Goal: Transaction & Acquisition: Purchase product/service

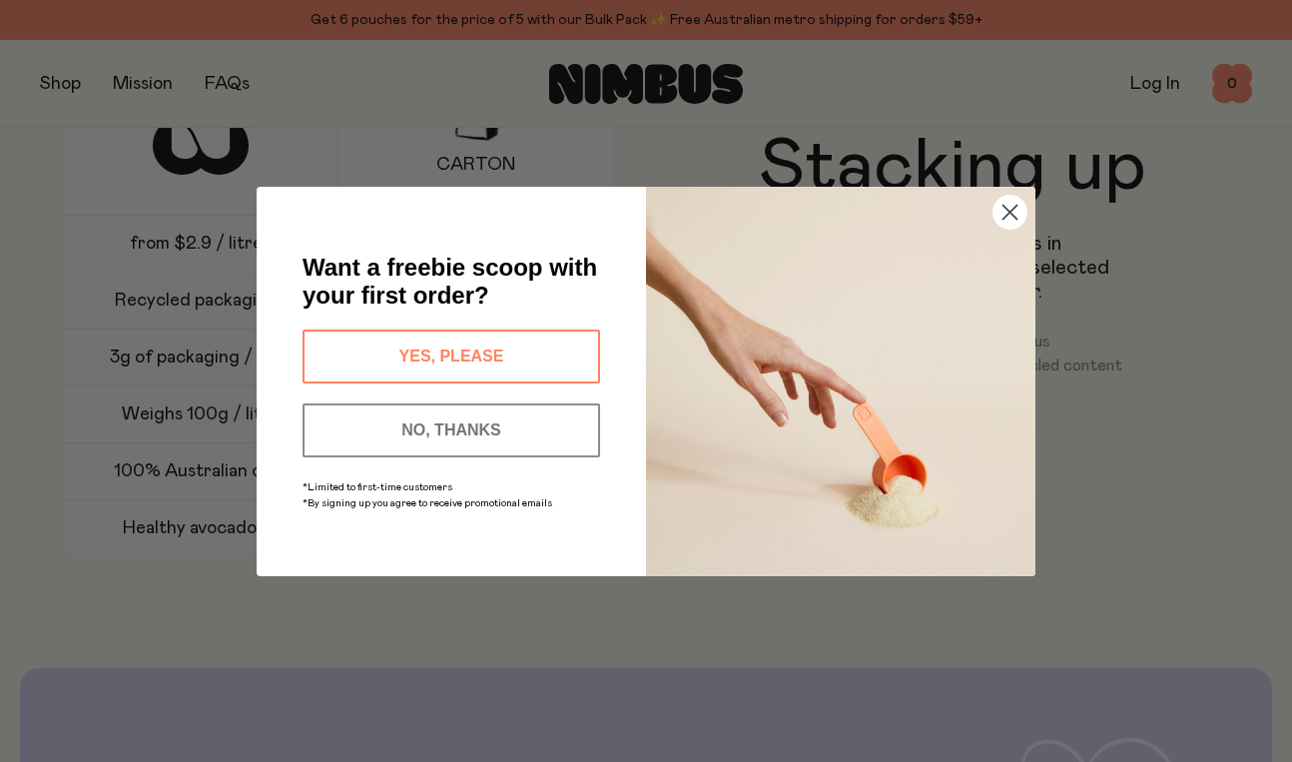
scroll to position [2852, 0]
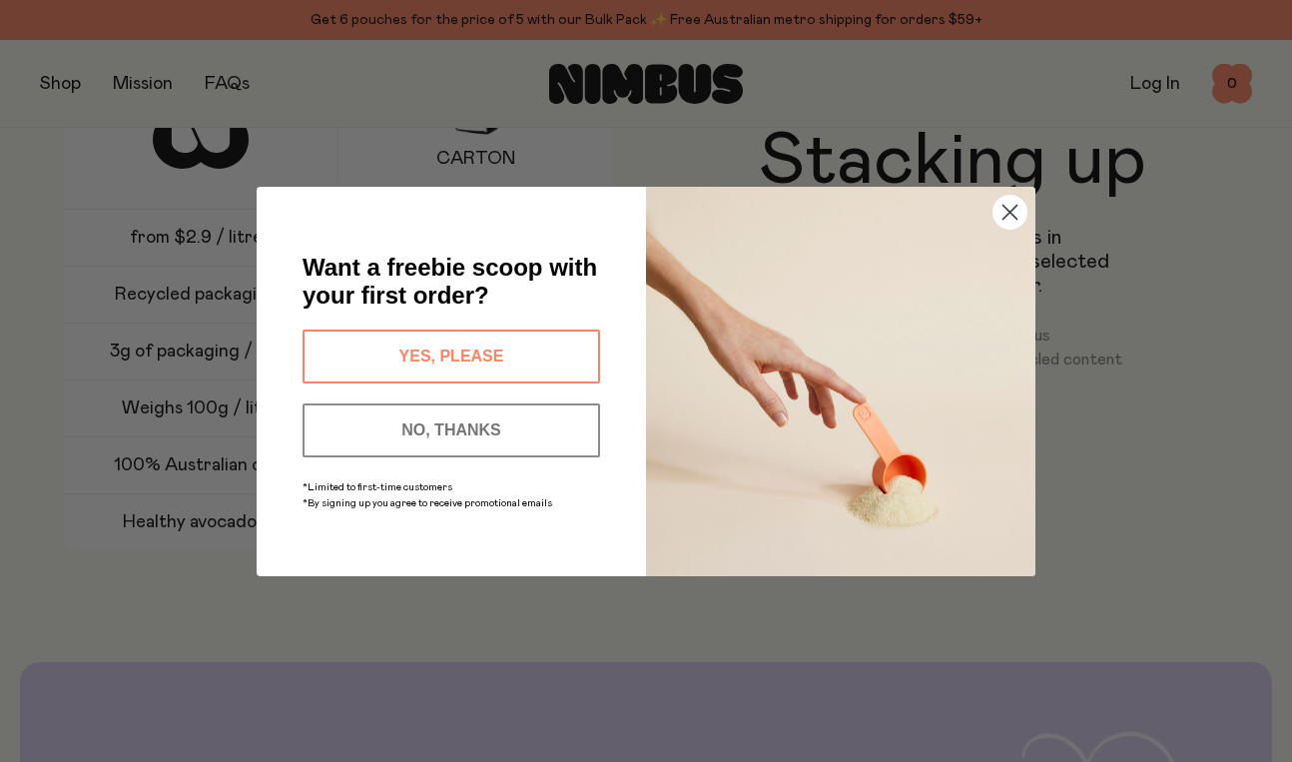
click at [578, 364] on button "YES, PLEASE" at bounding box center [452, 356] width 298 height 54
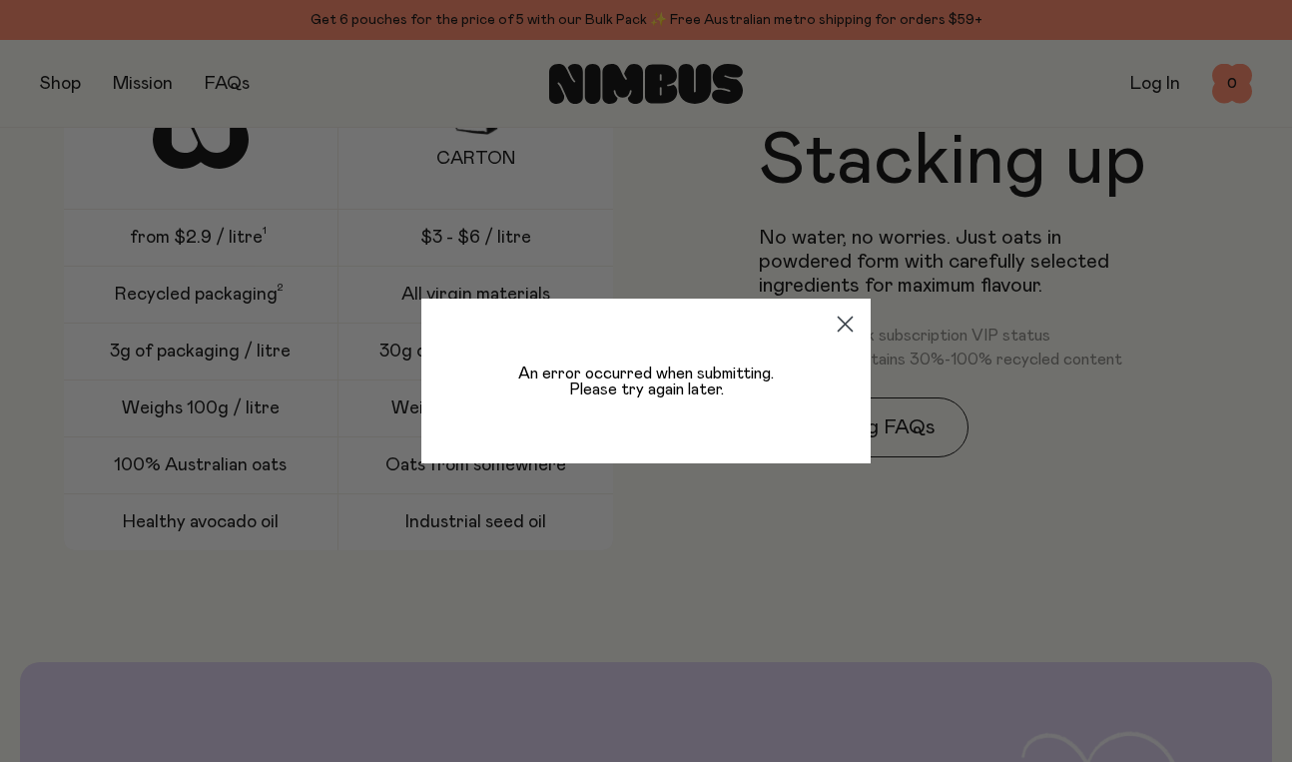
click at [833, 317] on circle "Close dialog" at bounding box center [845, 323] width 33 height 33
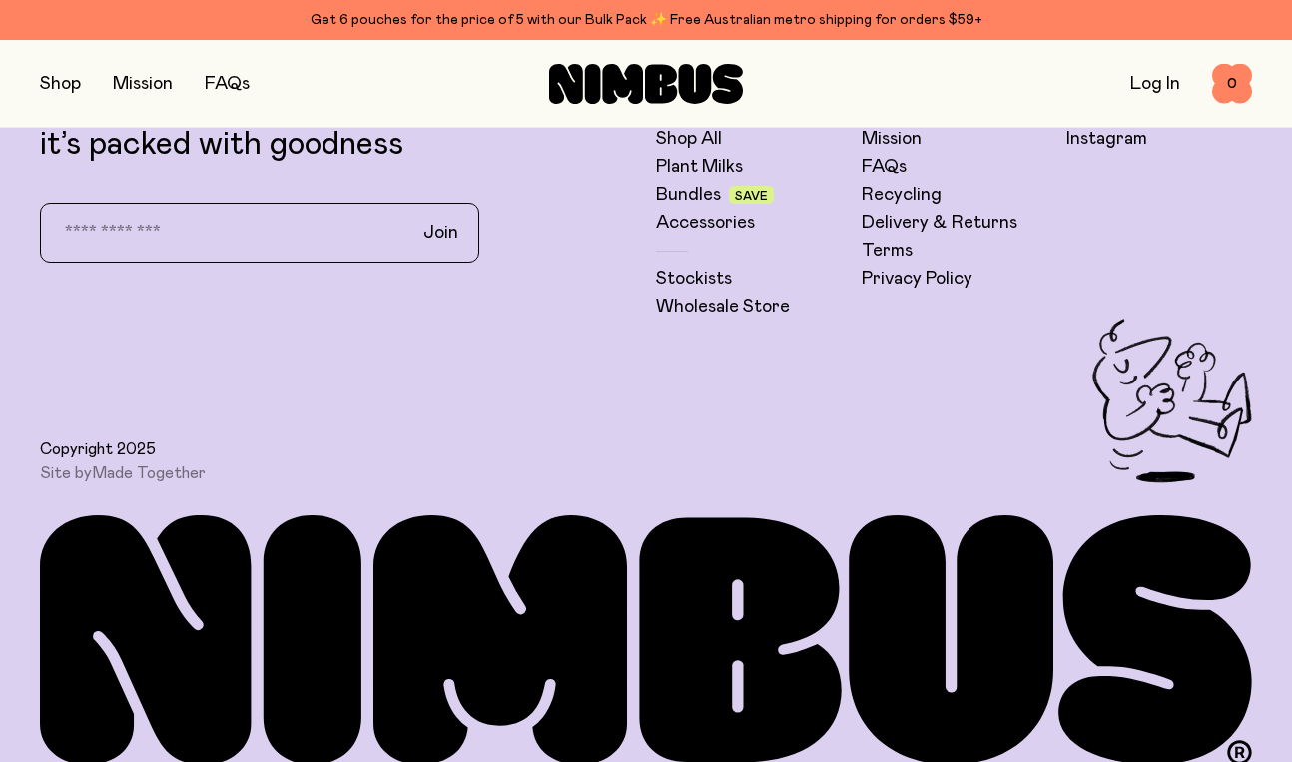
scroll to position [4943, 0]
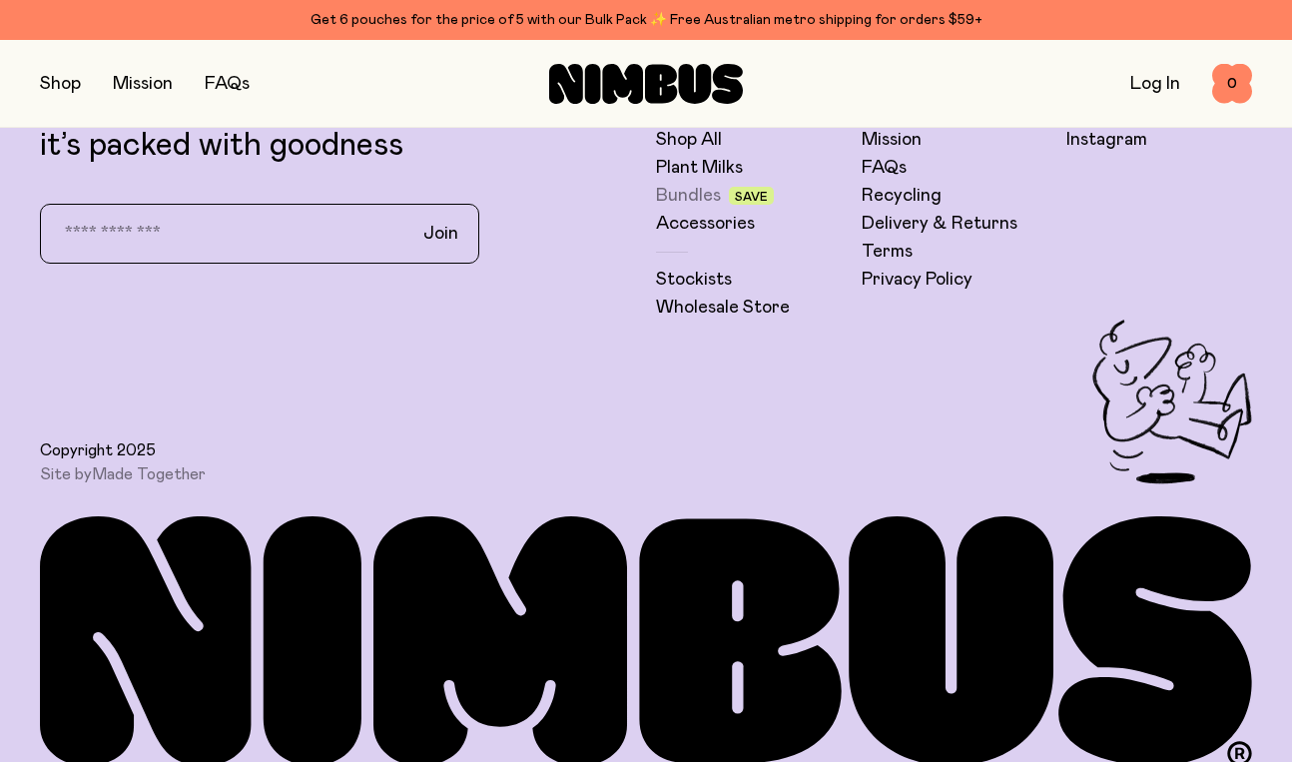
click at [694, 184] on link "Bundles" at bounding box center [688, 196] width 65 height 24
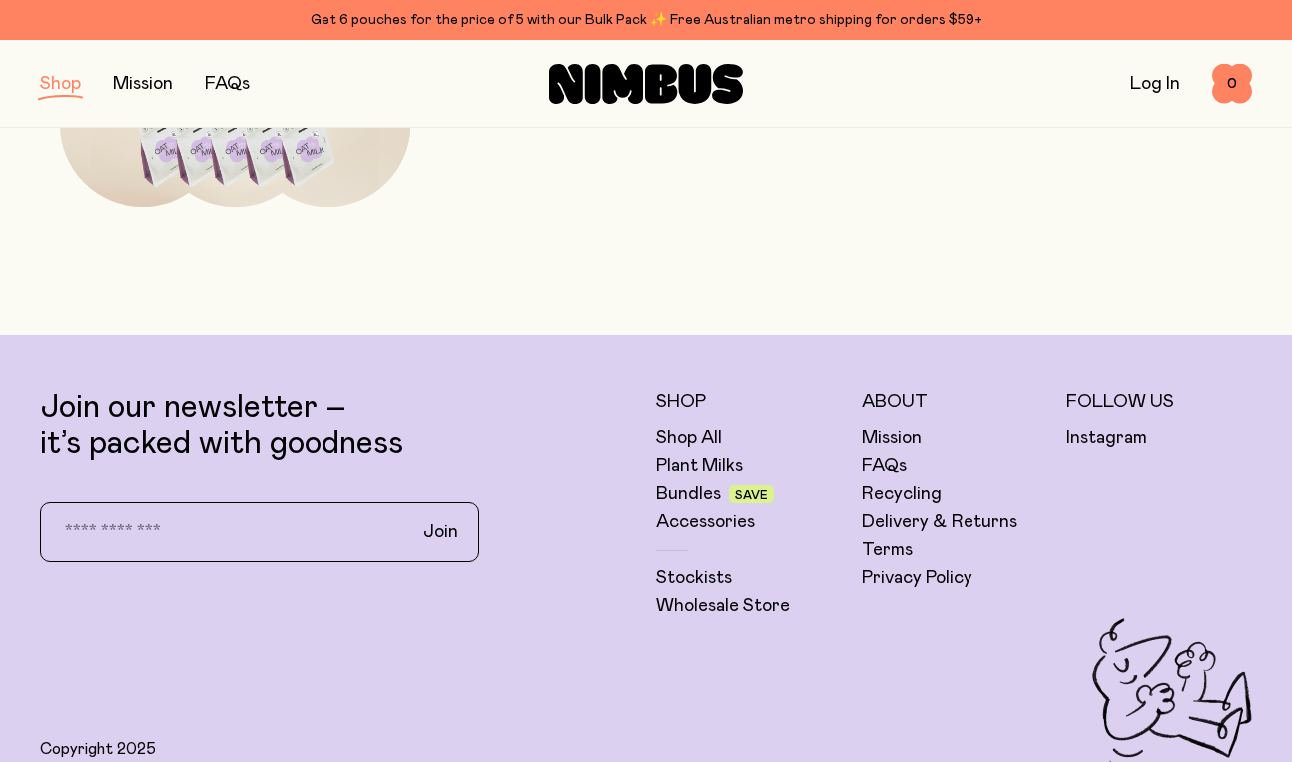
scroll to position [1392, 0]
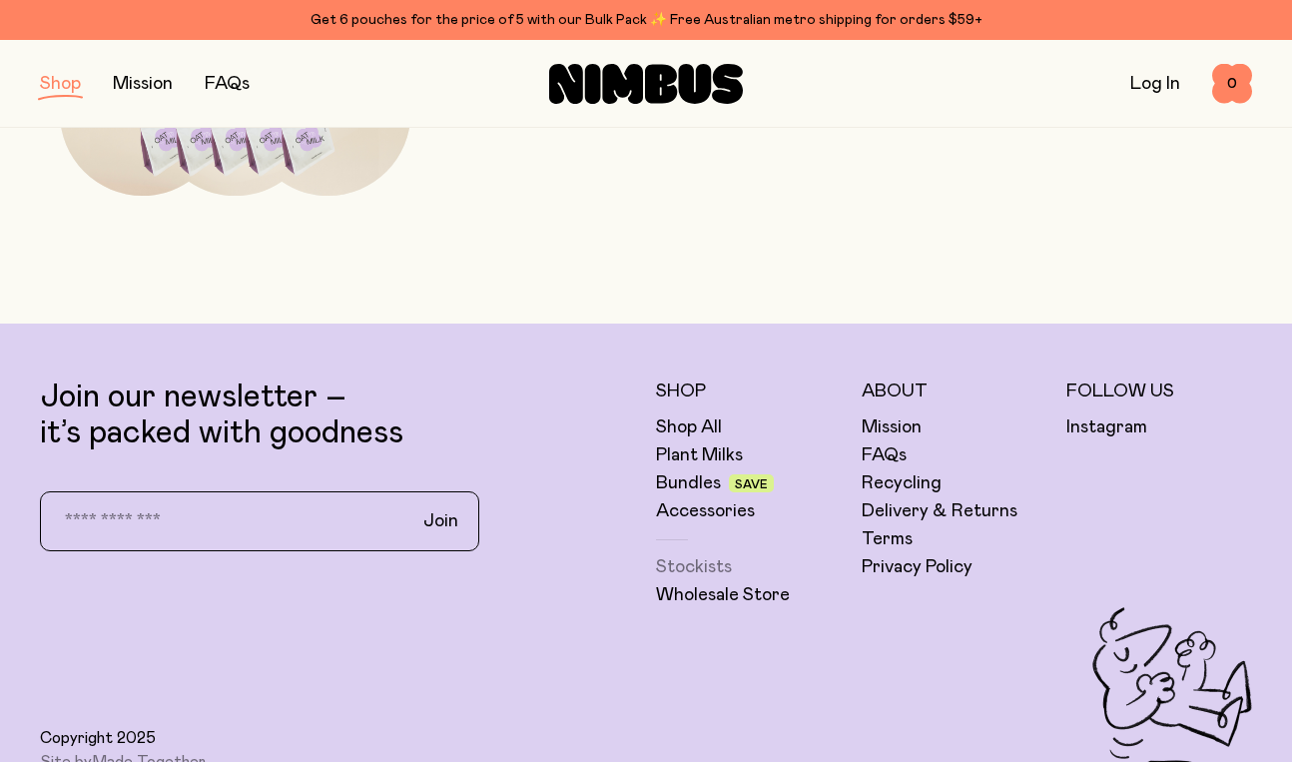
click at [673, 570] on link "Stockists" at bounding box center [694, 567] width 76 height 24
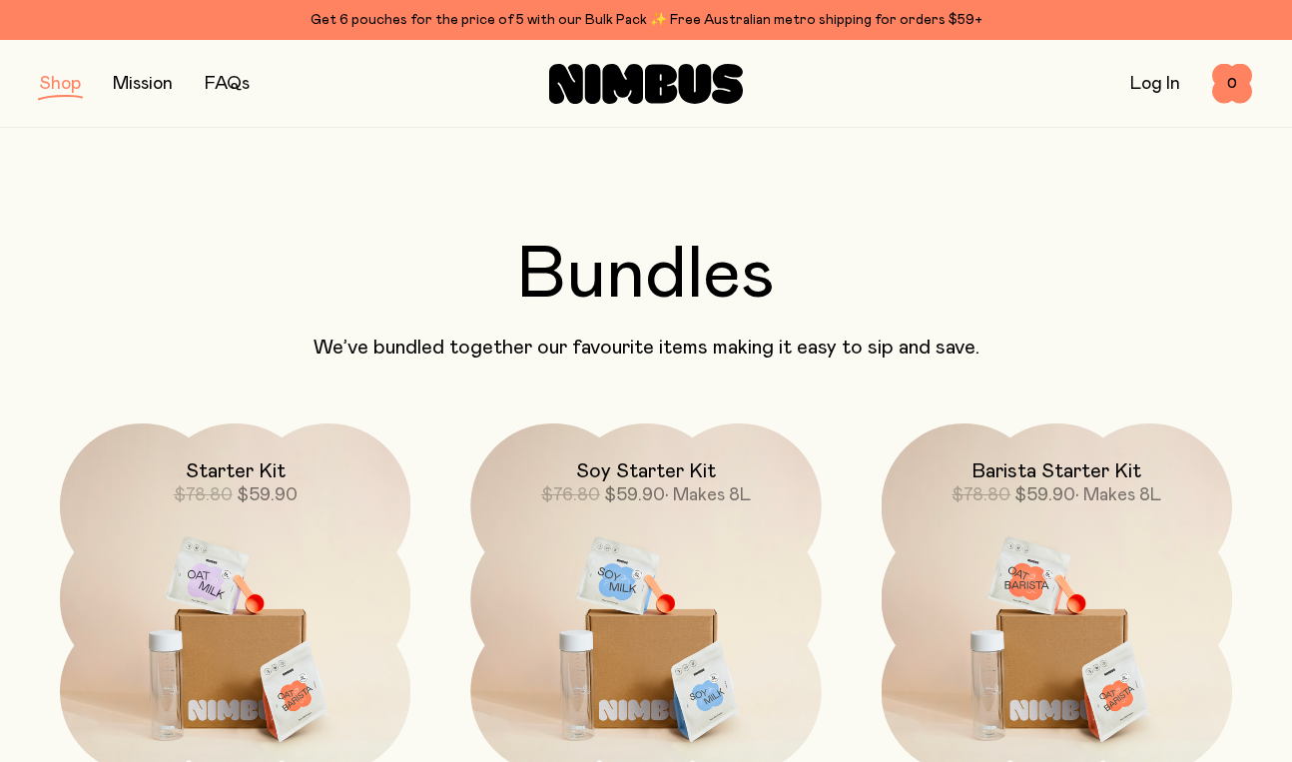
scroll to position [0, 0]
click at [67, 89] on button "button" at bounding box center [60, 84] width 41 height 28
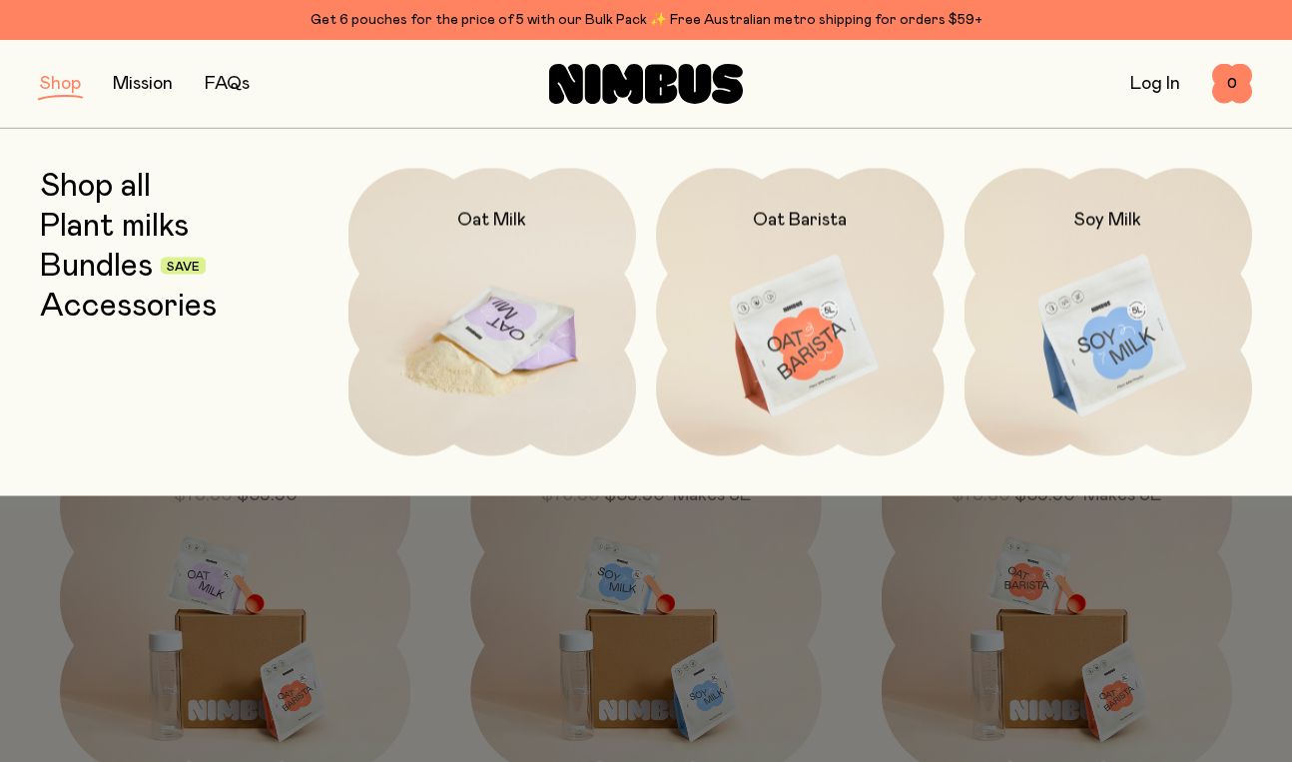
click at [534, 369] on img at bounding box center [492, 337] width 289 height 338
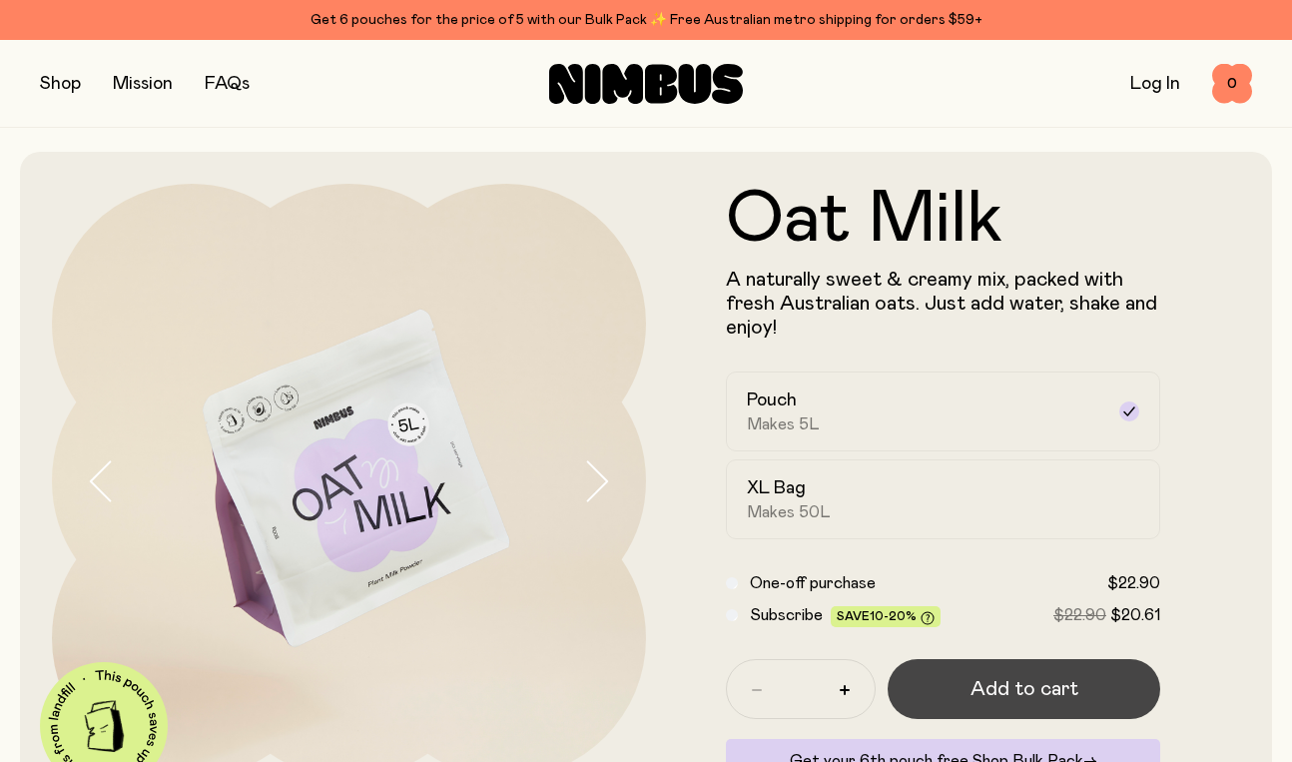
click at [976, 686] on span "Add to cart" at bounding box center [1024, 689] width 108 height 28
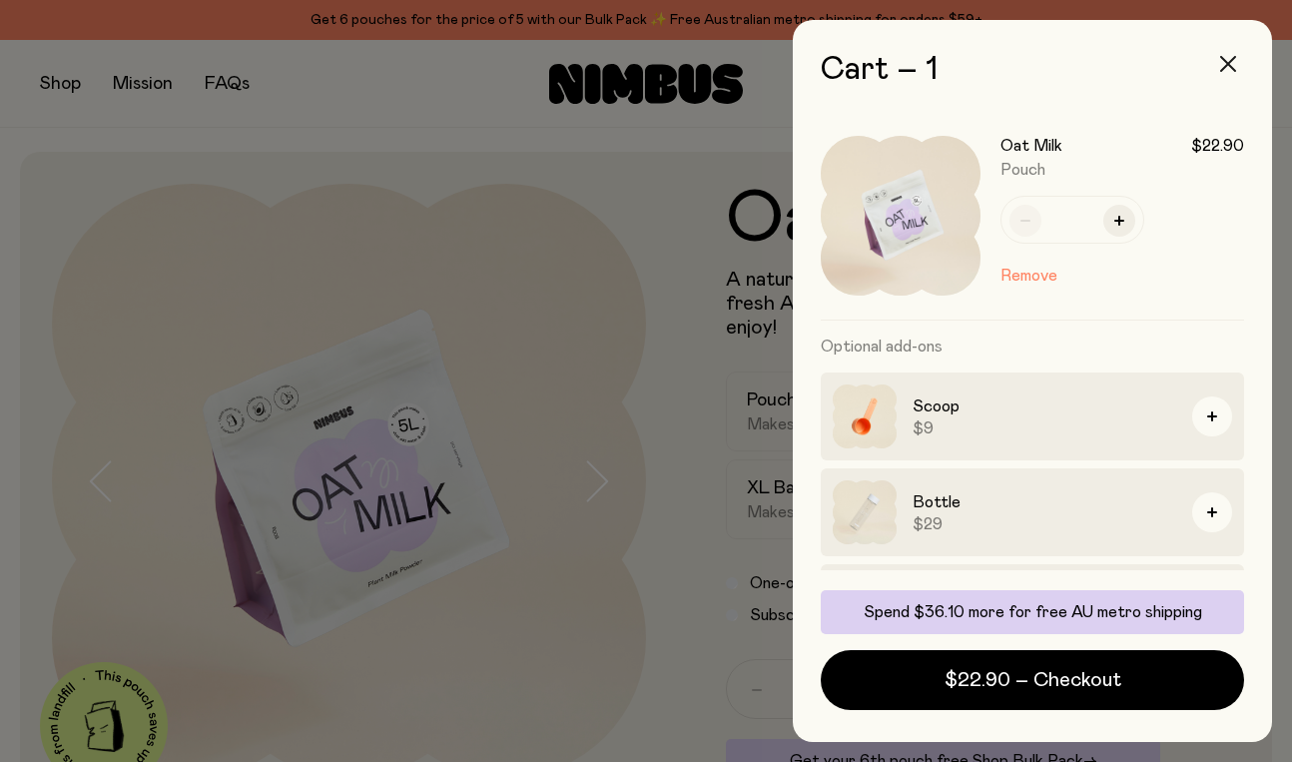
click at [1234, 60] on icon "button" at bounding box center [1228, 64] width 16 height 16
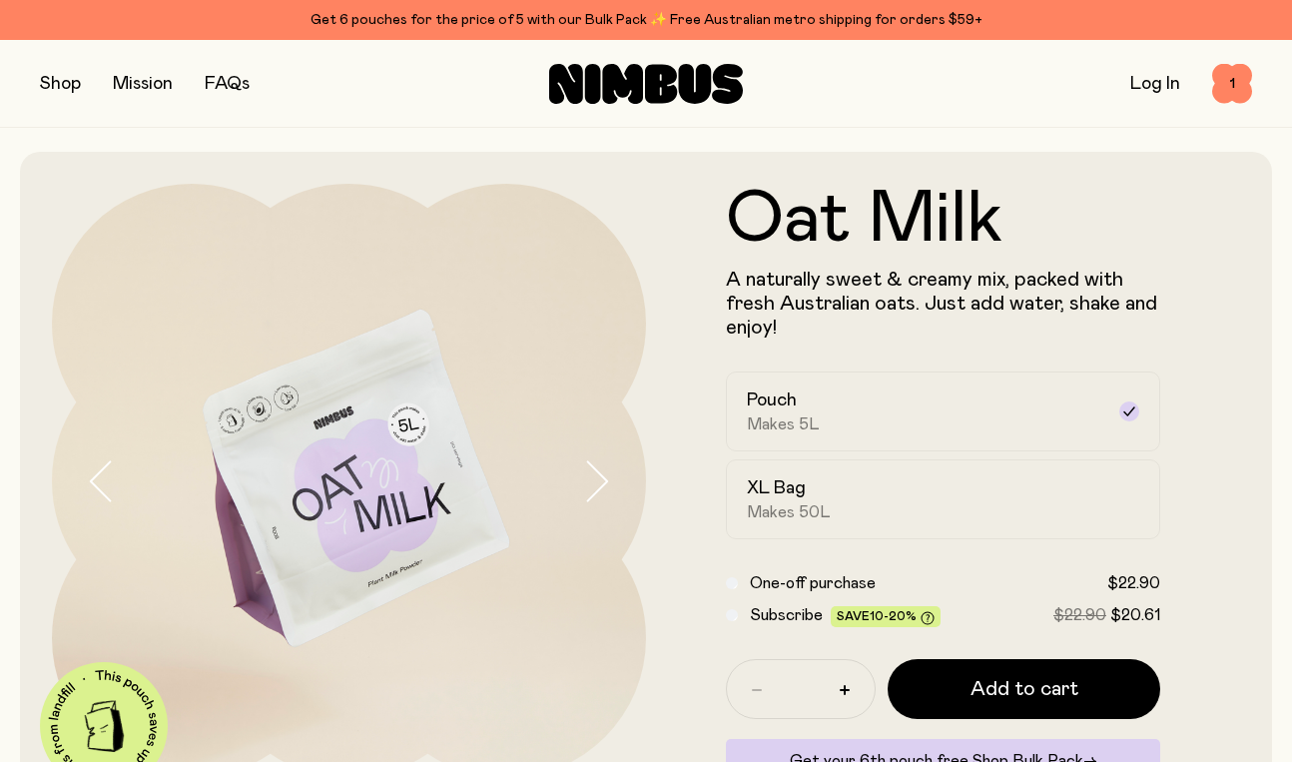
click at [64, 85] on button "button" at bounding box center [60, 84] width 41 height 28
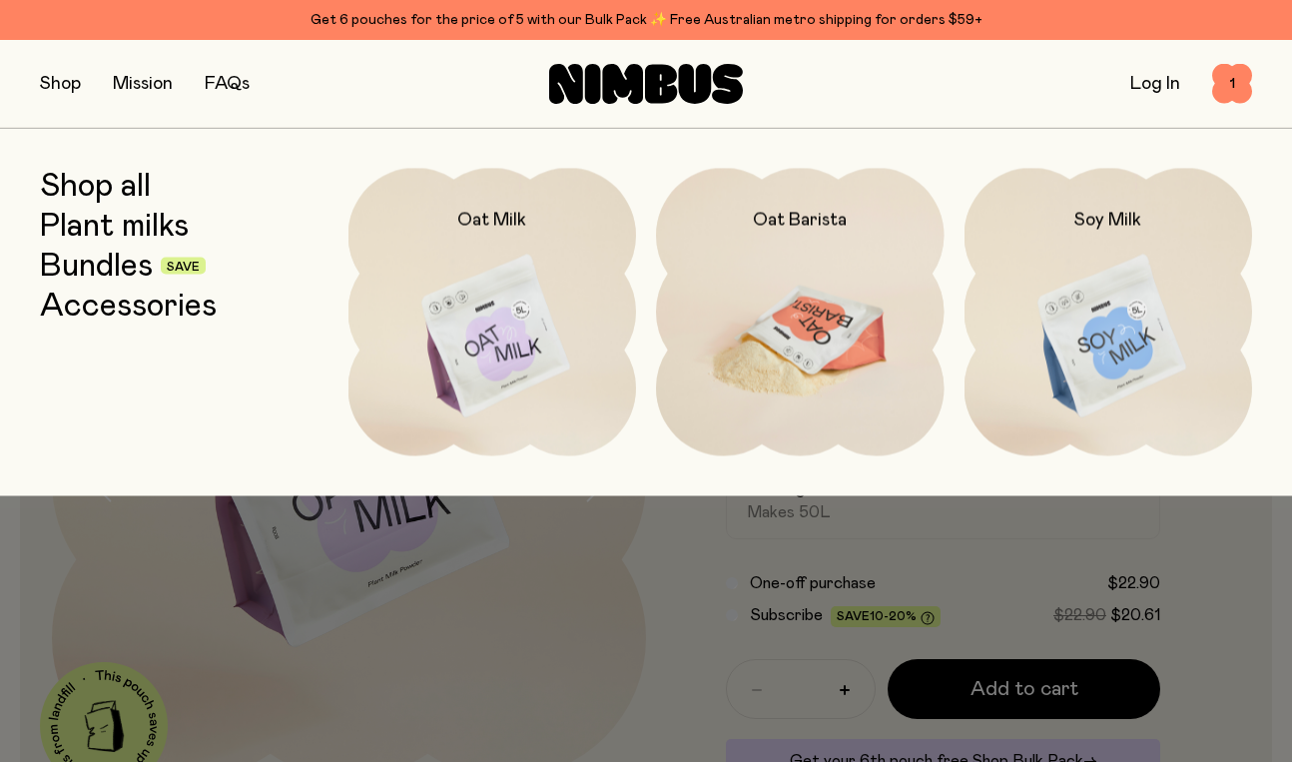
click at [787, 242] on img at bounding box center [800, 337] width 289 height 338
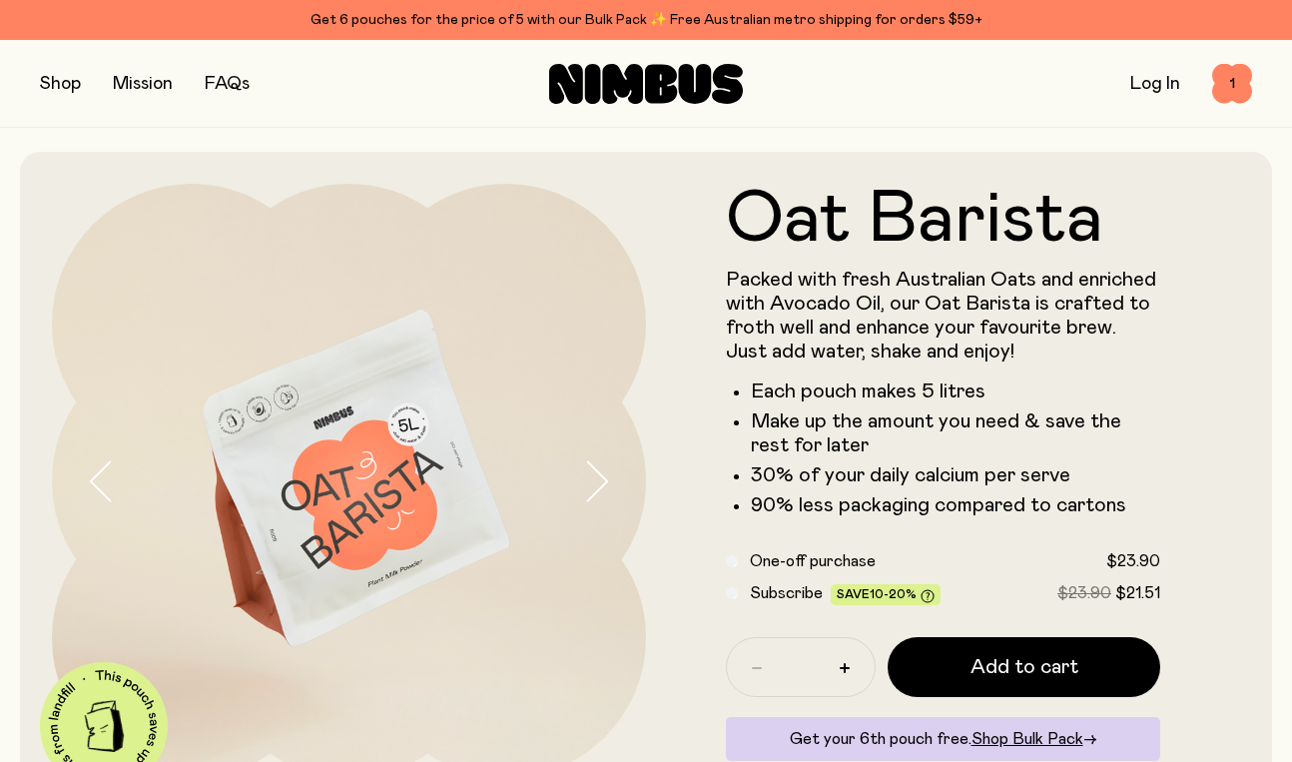
click at [1019, 672] on span "Add to cart" at bounding box center [1024, 667] width 108 height 28
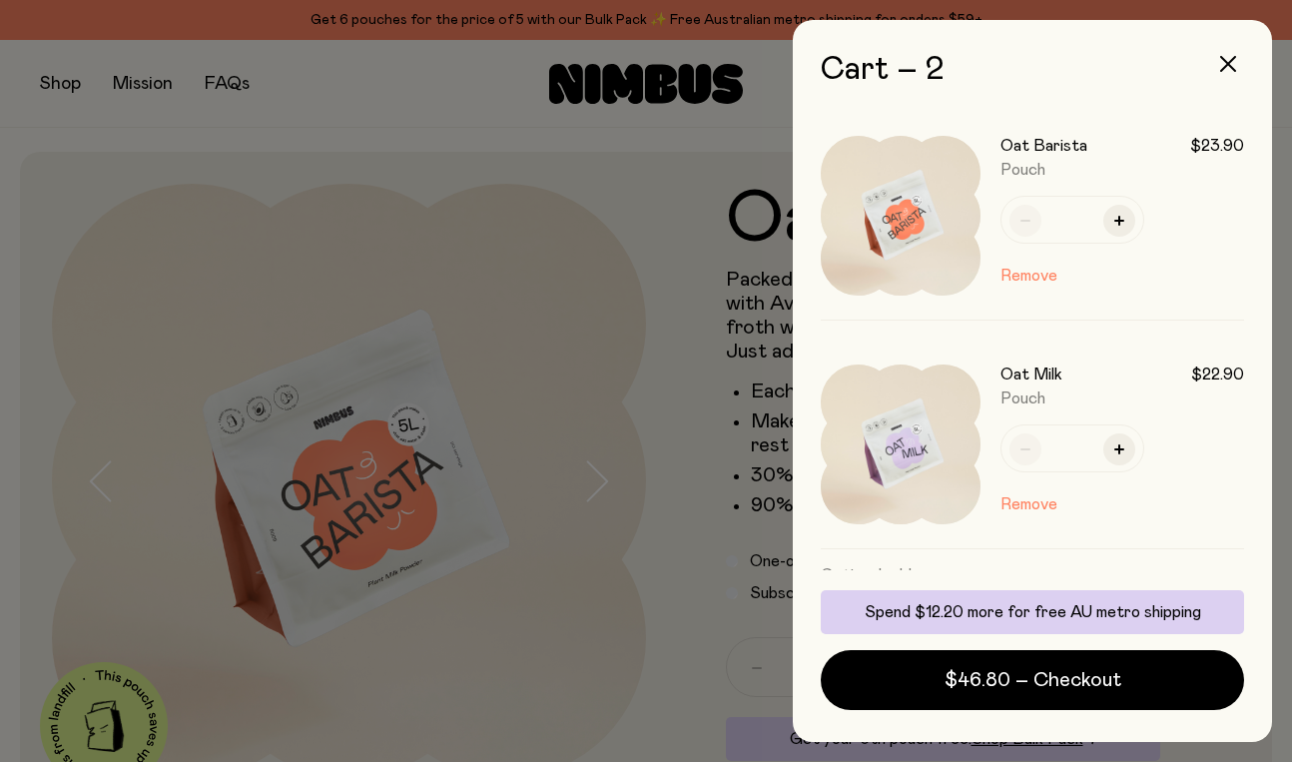
click at [1070, 143] on h3 "Oat Barista" at bounding box center [1043, 146] width 87 height 20
click at [906, 223] on img at bounding box center [901, 216] width 160 height 160
click at [1119, 222] on icon "button" at bounding box center [1119, 221] width 10 height 10
click at [672, 658] on div at bounding box center [646, 381] width 1292 height 762
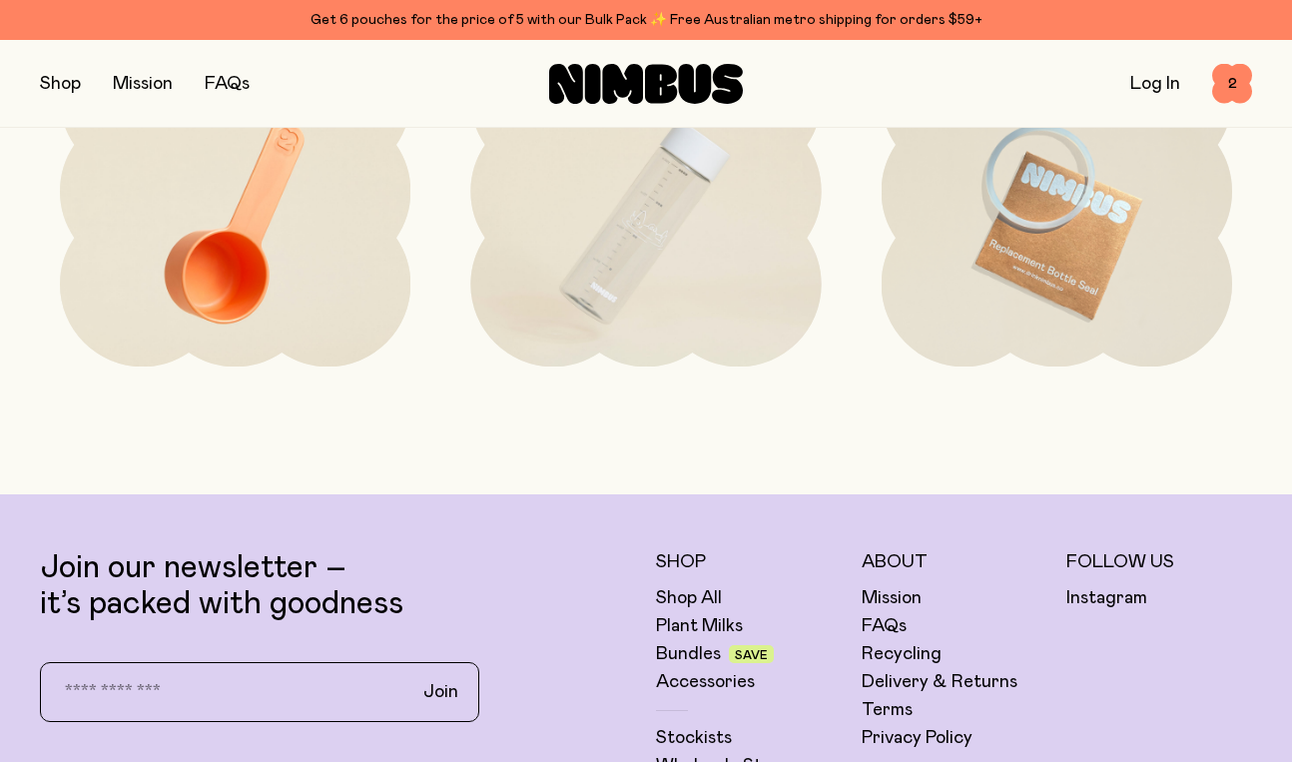
scroll to position [4462, 0]
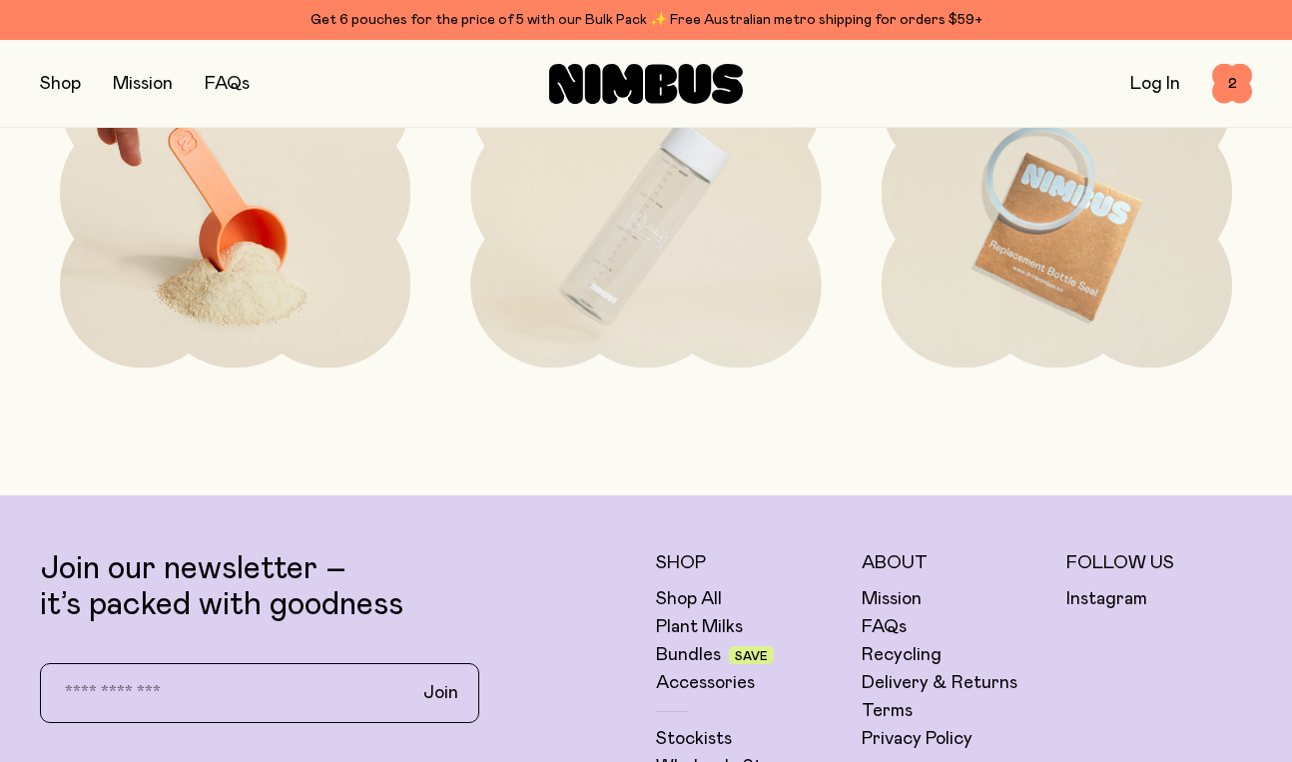
click at [236, 258] on img at bounding box center [235, 223] width 350 height 412
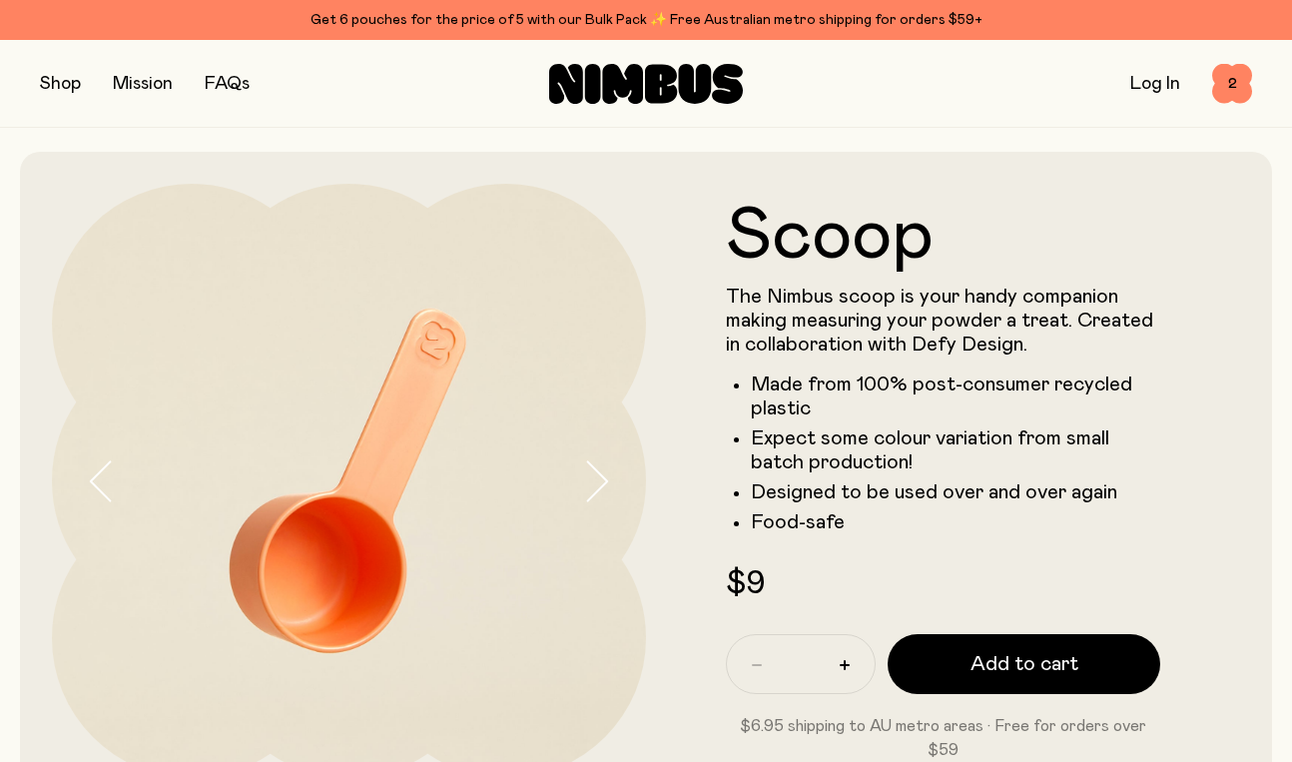
click at [624, 100] on icon at bounding box center [646, 84] width 194 height 40
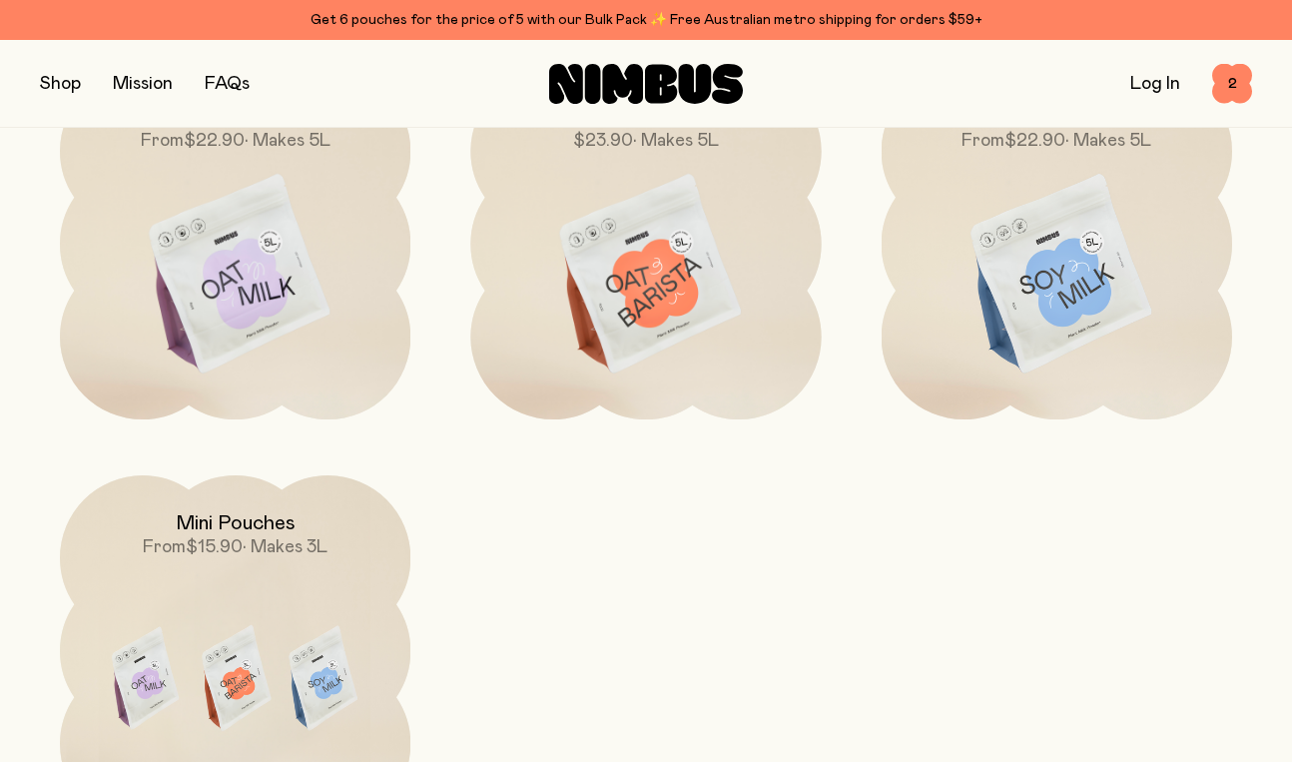
scroll to position [1759, 0]
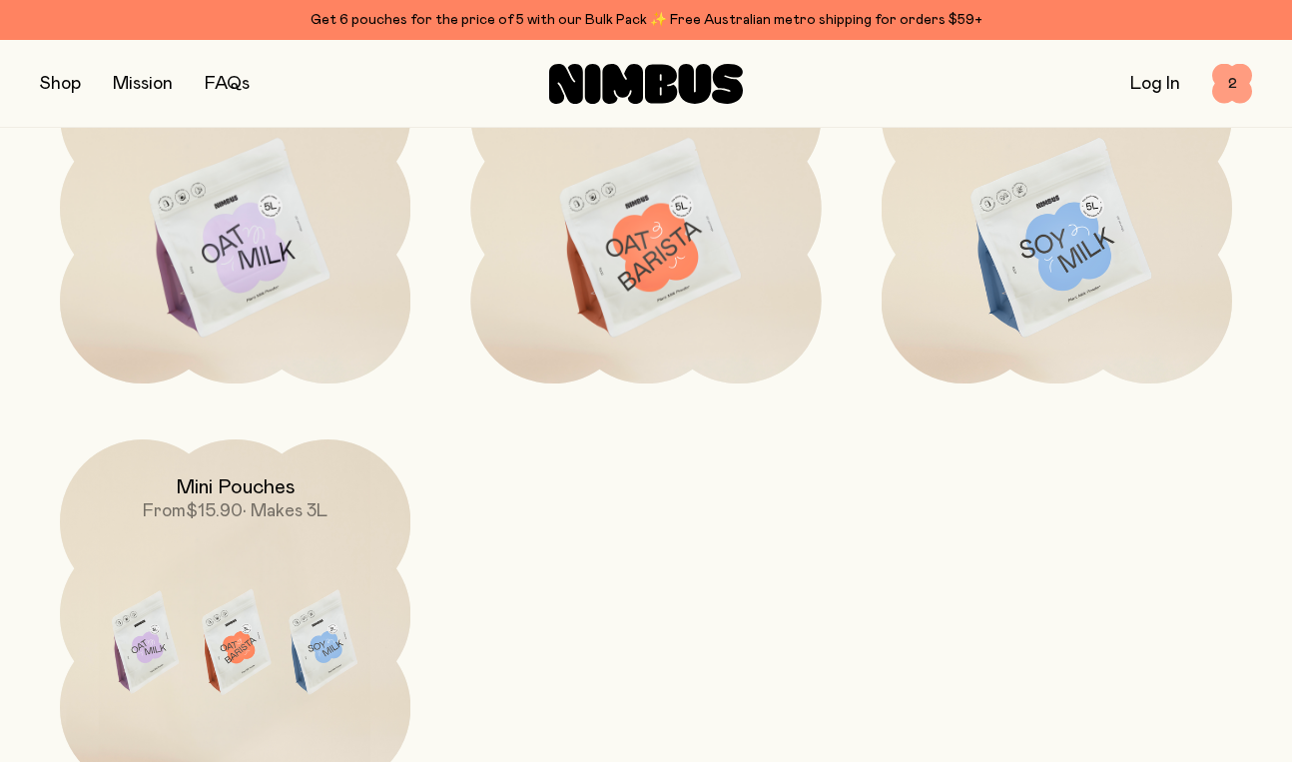
click at [1230, 92] on span "2" at bounding box center [1232, 84] width 40 height 40
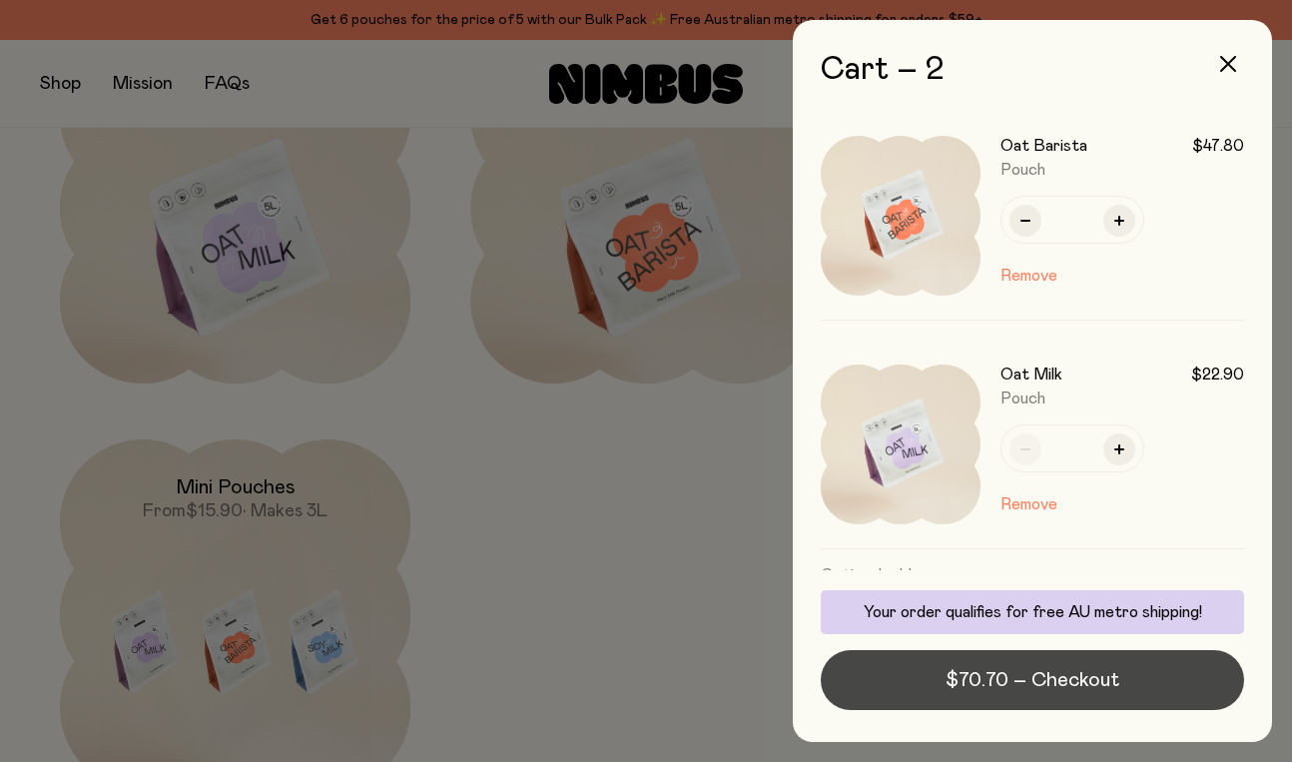
click at [1003, 685] on span "$70.70 – Checkout" at bounding box center [1032, 680] width 174 height 28
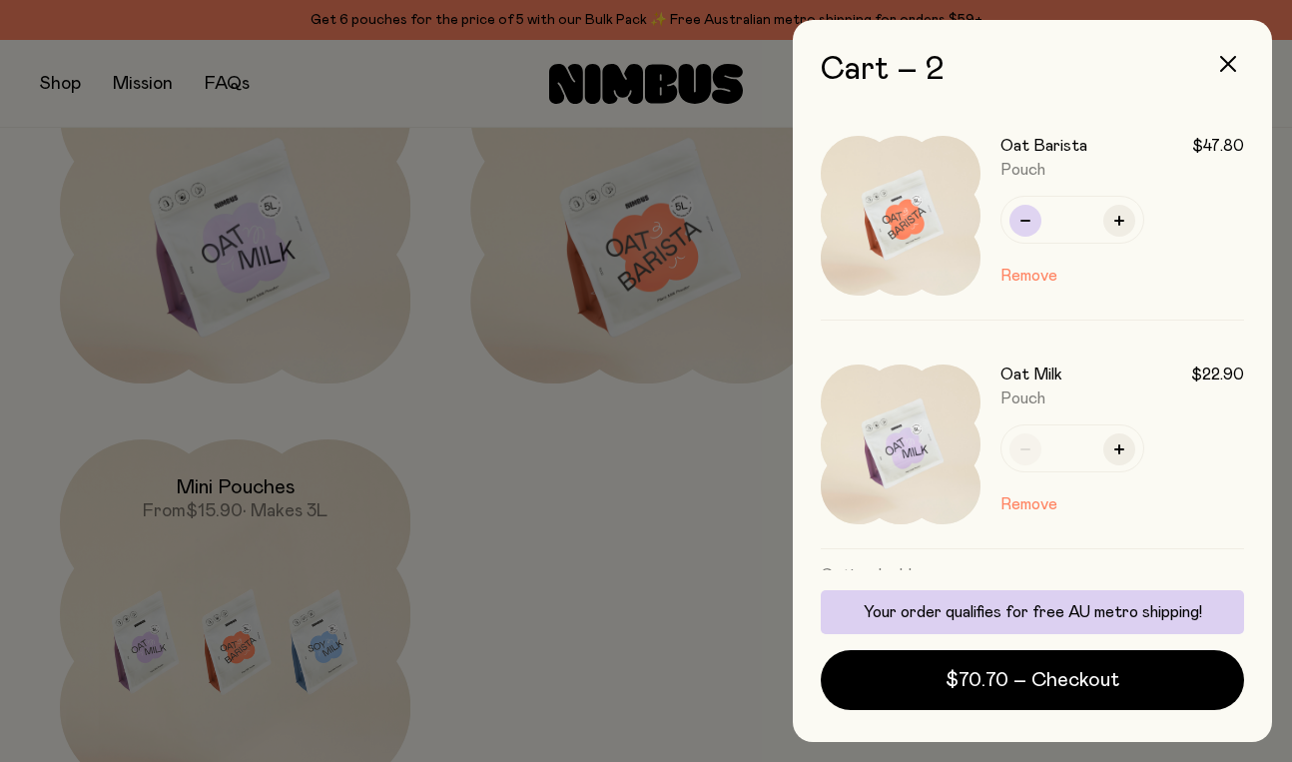
click at [1025, 218] on icon "button" at bounding box center [1025, 221] width 10 height 10
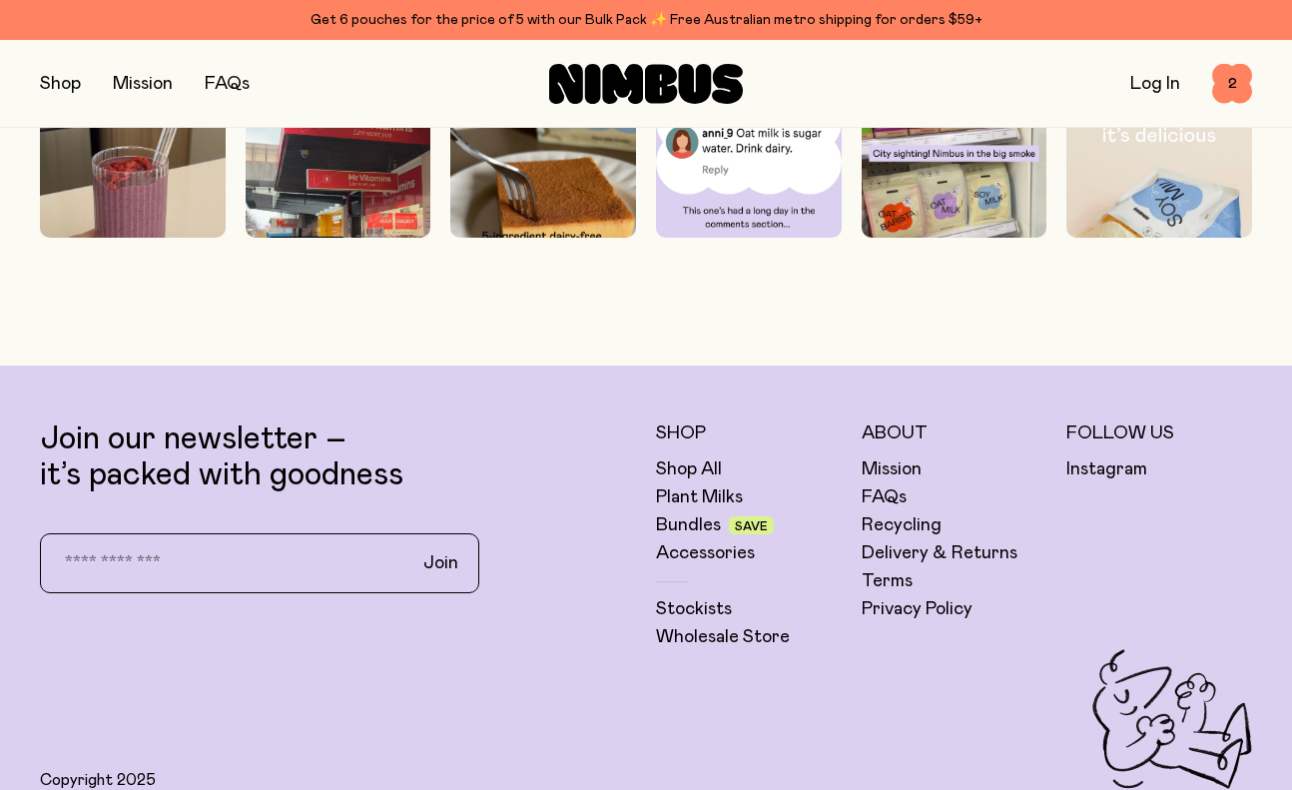
scroll to position [5045, 0]
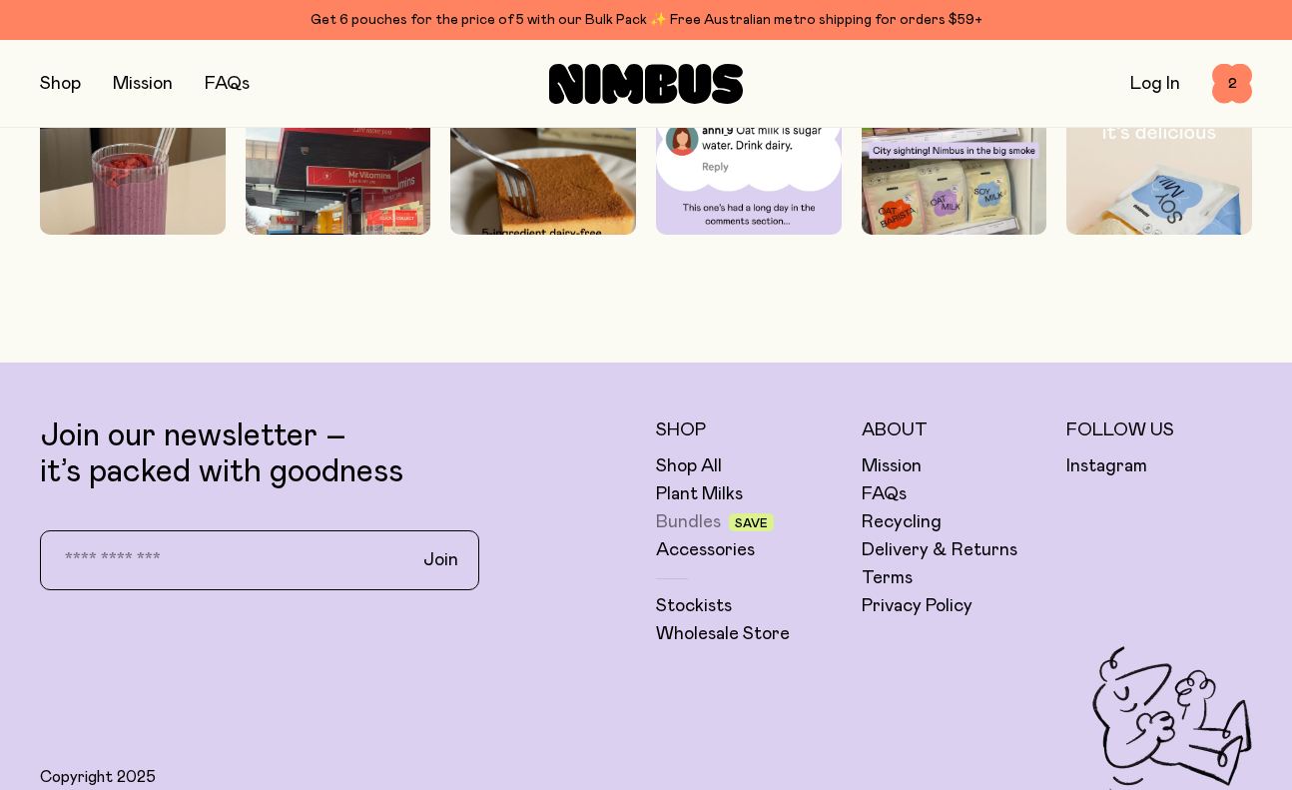
click at [677, 513] on link "Bundles" at bounding box center [688, 522] width 65 height 24
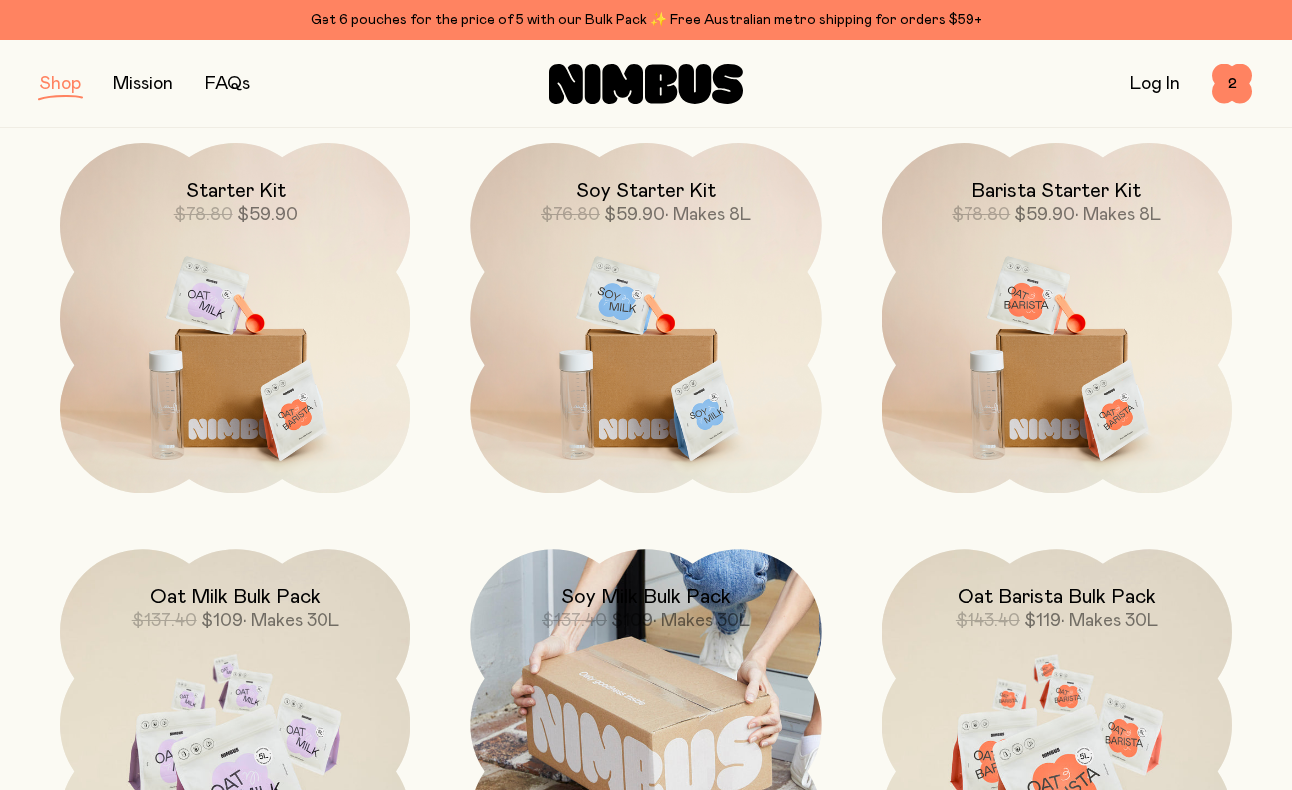
scroll to position [275, 0]
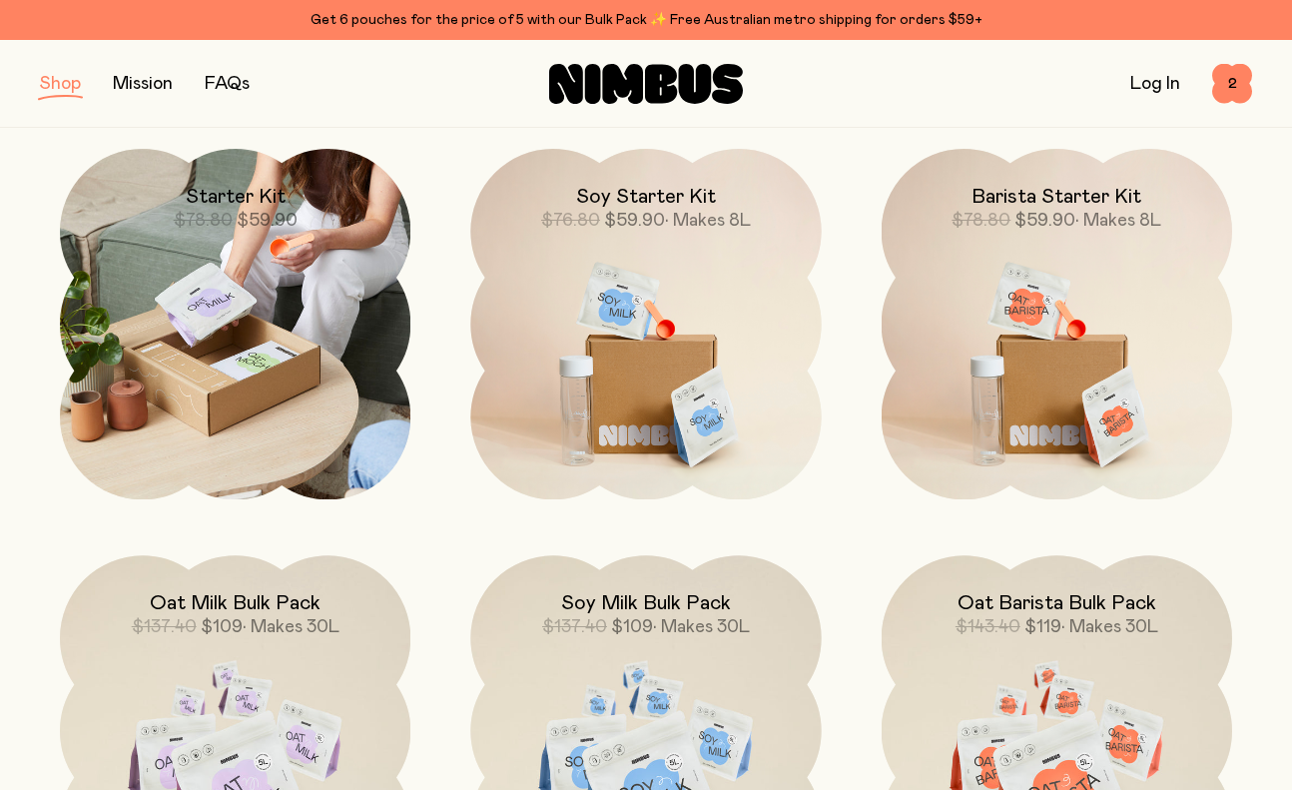
click at [350, 379] on img at bounding box center [235, 324] width 350 height 350
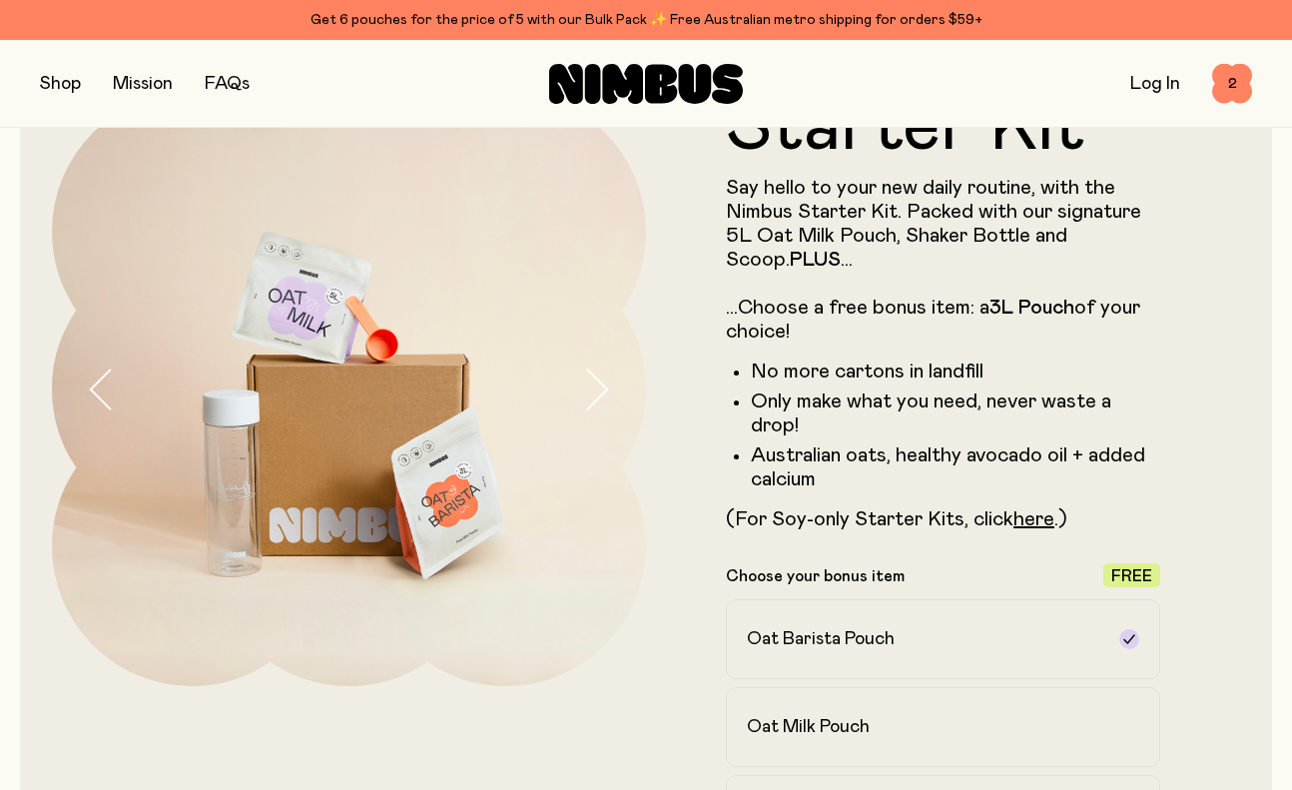
scroll to position [89, 0]
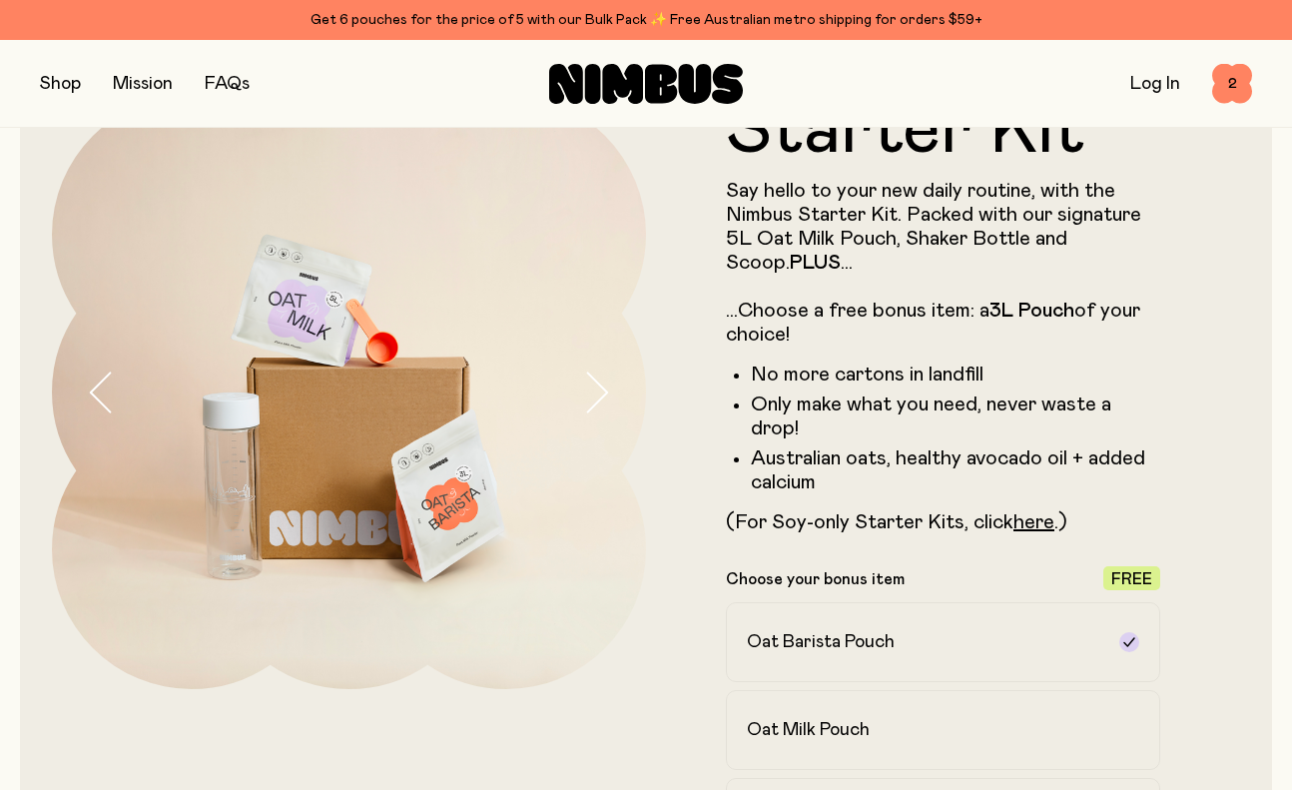
click at [597, 390] on icon "button" at bounding box center [596, 392] width 28 height 42
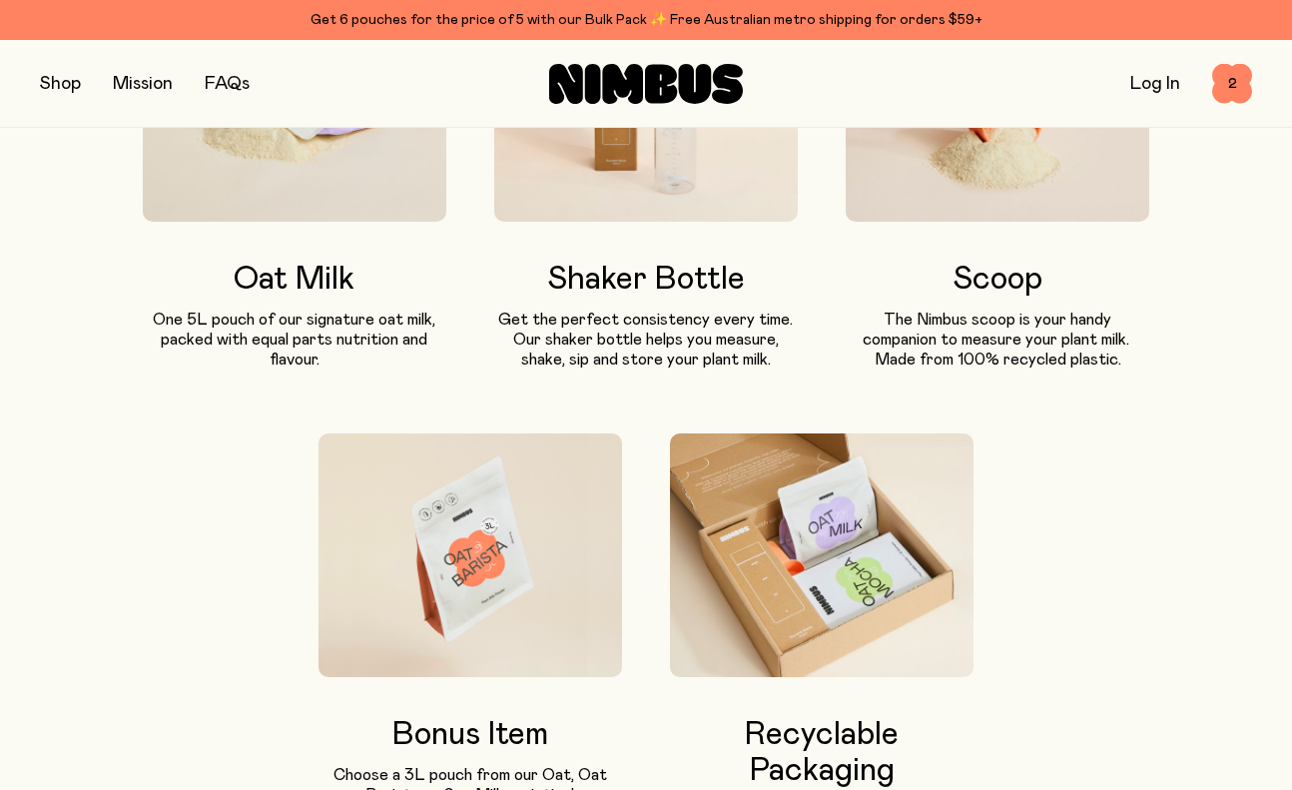
scroll to position [1453, 0]
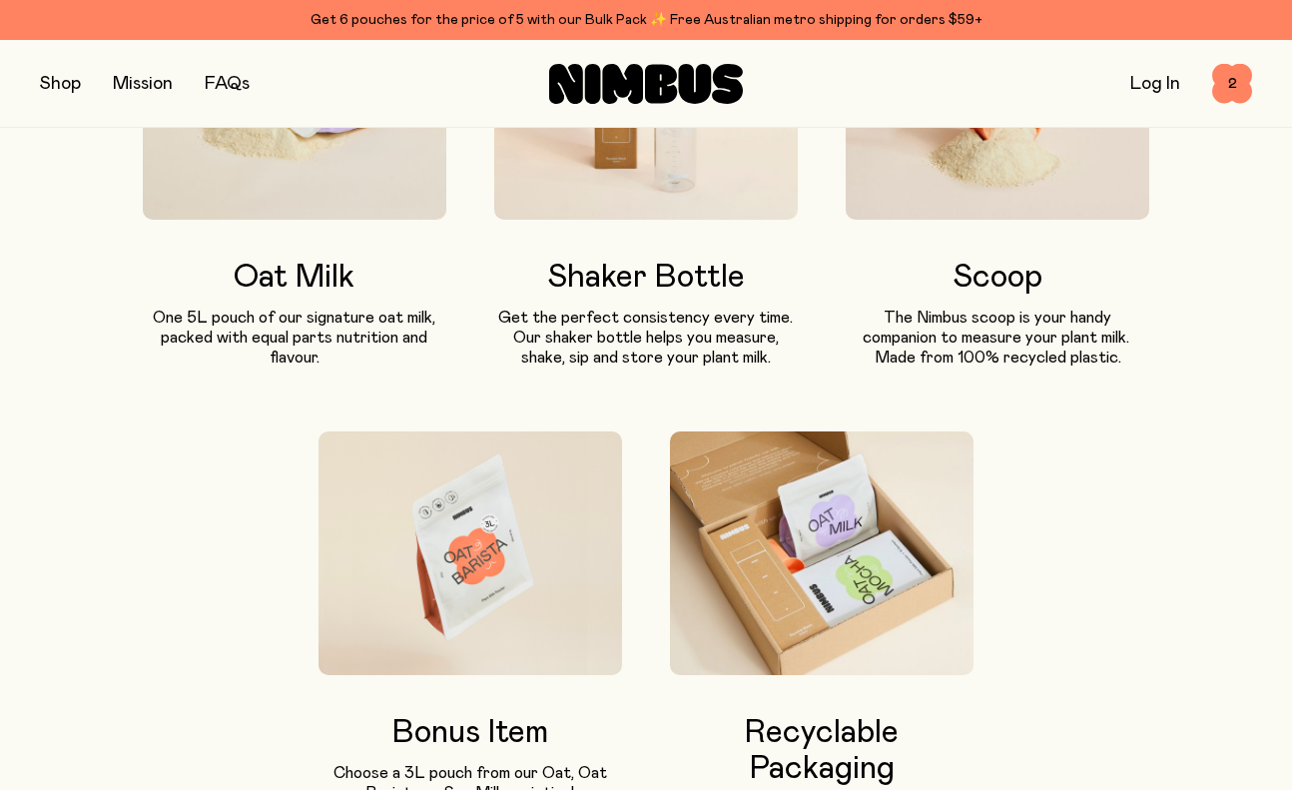
click at [1029, 182] on img at bounding box center [998, 98] width 304 height 243
click at [990, 288] on h3 "Scoop" at bounding box center [998, 278] width 304 height 36
click at [998, 216] on img at bounding box center [998, 98] width 304 height 243
click at [963, 316] on p "The Nimbus scoop is your handy companion to measure your plant milk.  Made from…" at bounding box center [998, 337] width 304 height 60
click at [254, 75] on div "Shop Mission FAQs" at bounding box center [242, 84] width 404 height 28
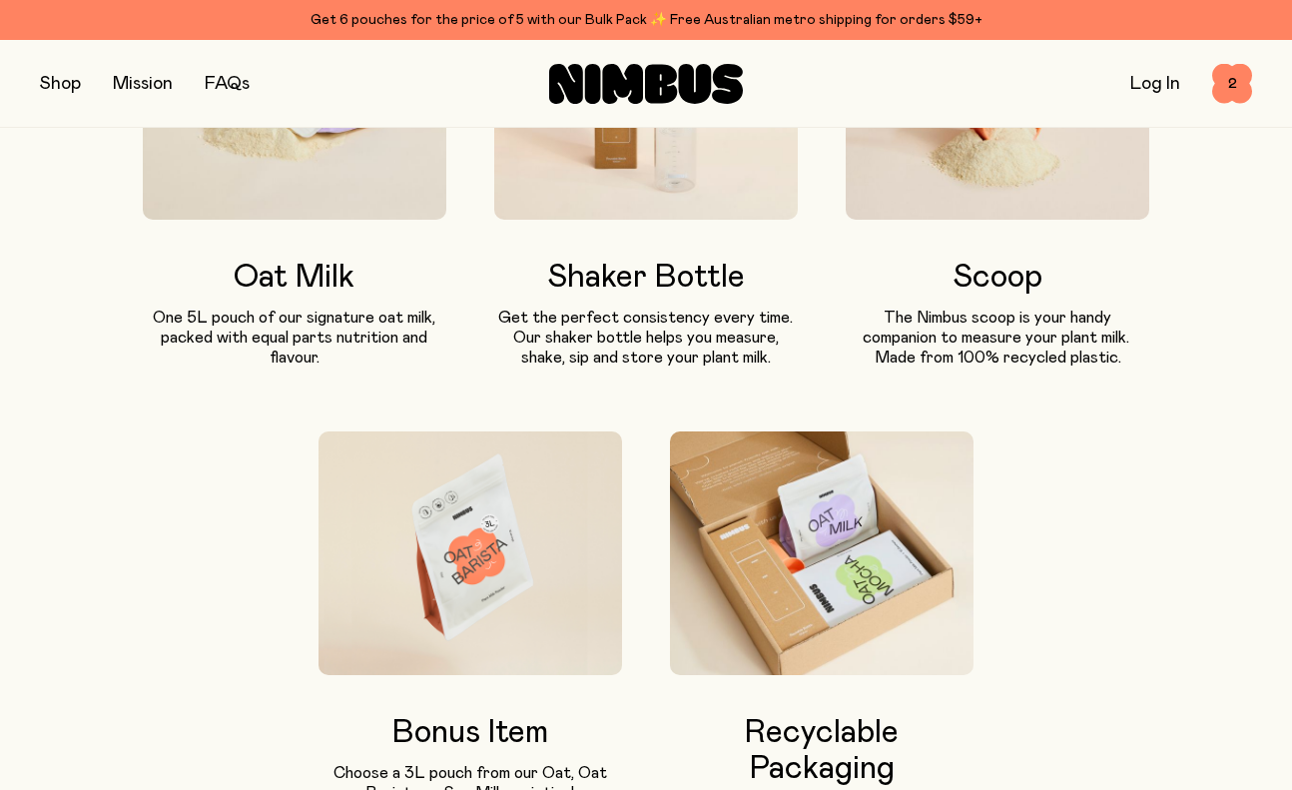
click at [221, 75] on link "FAQs" at bounding box center [227, 84] width 45 height 18
